Goal: Information Seeking & Learning: Learn about a topic

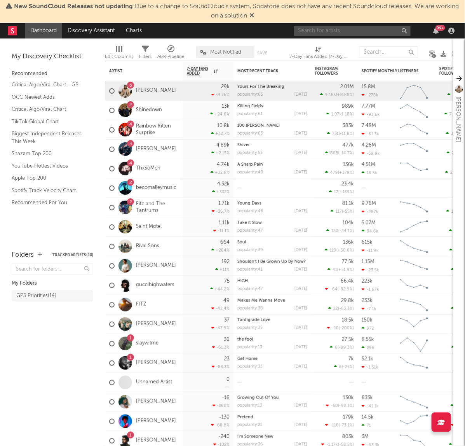
click at [327, 32] on input "text" at bounding box center [352, 31] width 117 height 10
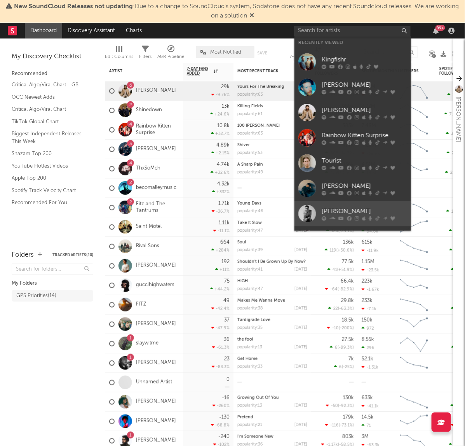
click at [328, 205] on link "[PERSON_NAME]" at bounding box center [353, 213] width 117 height 25
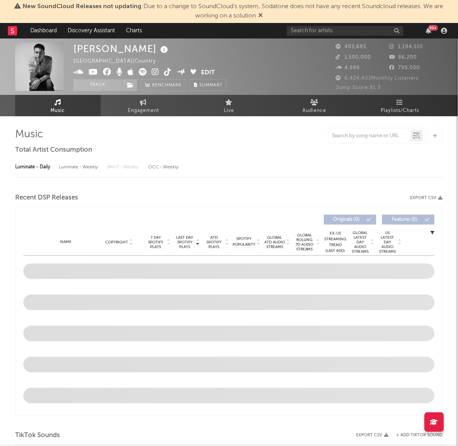
select select "6m"
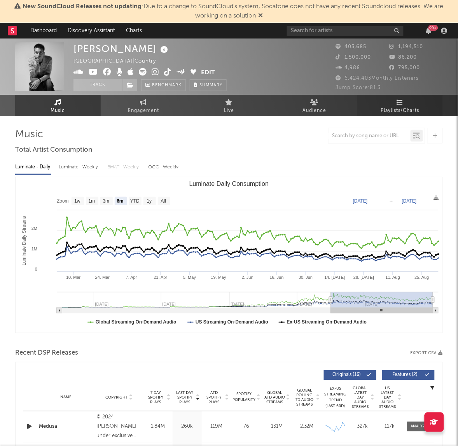
click at [405, 98] on link "Playlists/Charts" at bounding box center [400, 105] width 86 height 21
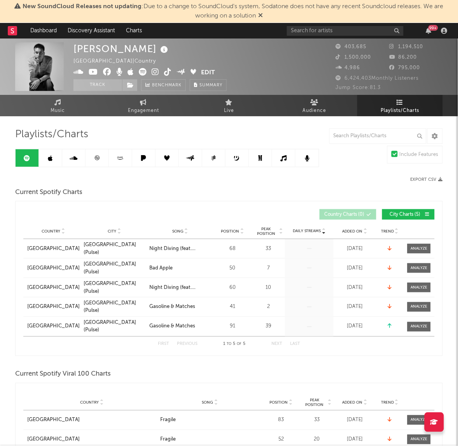
click at [102, 158] on link at bounding box center [97, 157] width 23 height 17
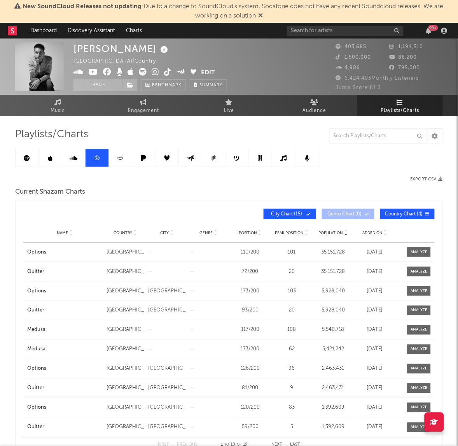
click at [128, 232] on span "Country" at bounding box center [123, 233] width 19 height 5
click at [308, 217] on button "City Chart ( 15 )" at bounding box center [290, 214] width 52 height 10
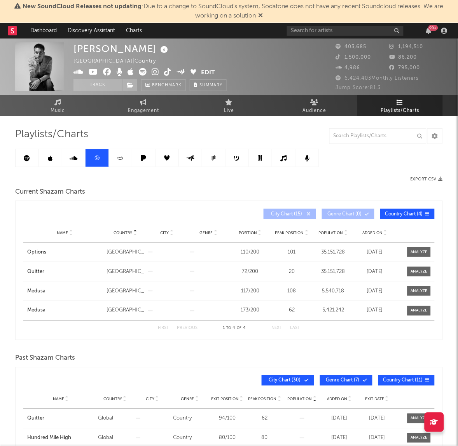
click at [28, 162] on link at bounding box center [27, 157] width 23 height 17
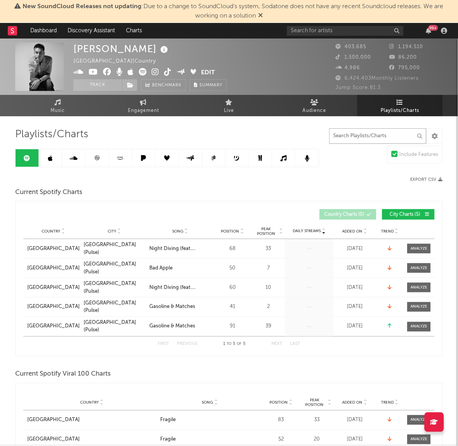
click at [368, 131] on input "text" at bounding box center [377, 136] width 97 height 16
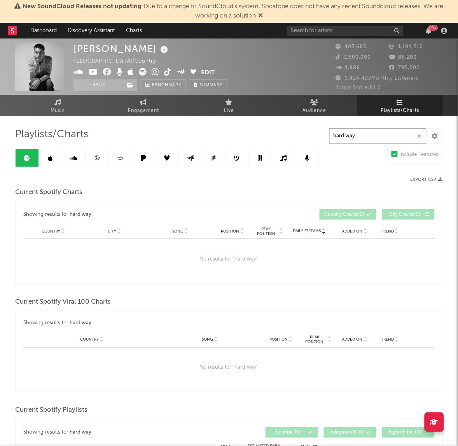
type input "hard way"
click at [41, 161] on link at bounding box center [50, 157] width 23 height 17
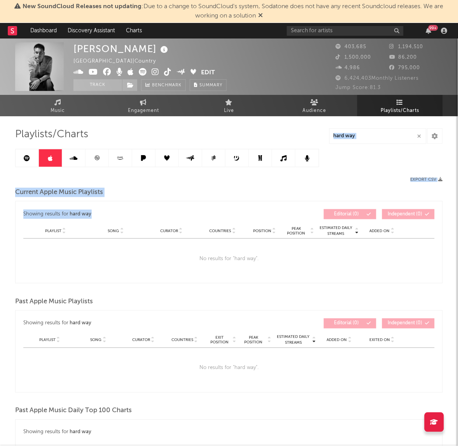
drag, startPoint x: 458, startPoint y: 154, endPoint x: 459, endPoint y: 238, distance: 84.4
click at [59, 111] on span "Music" at bounding box center [58, 110] width 14 height 9
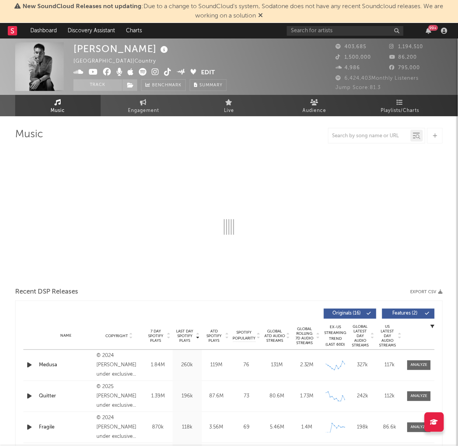
select select "6m"
